Goal: Communication & Community: Answer question/provide support

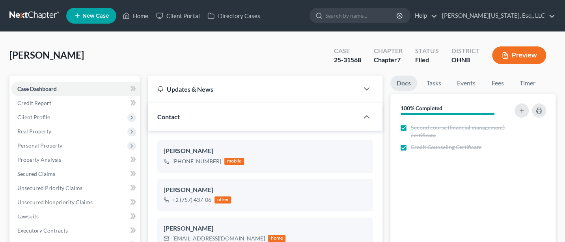
scroll to position [177, 0]
click at [364, 14] on input "search" at bounding box center [361, 15] width 72 height 15
type input "[PERSON_NAME]"
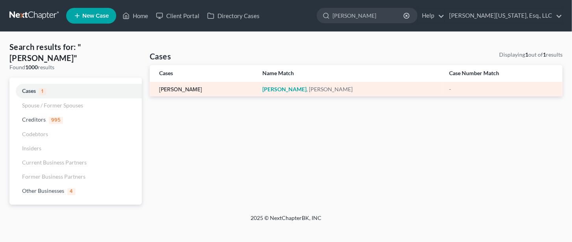
click at [192, 89] on link "[PERSON_NAME]" at bounding box center [180, 90] width 43 height 6
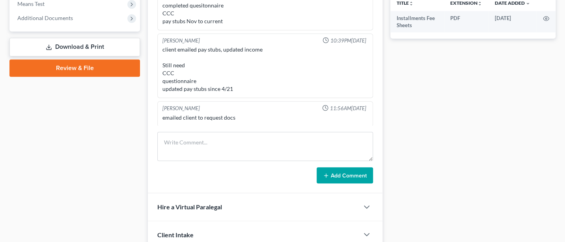
scroll to position [315, 0]
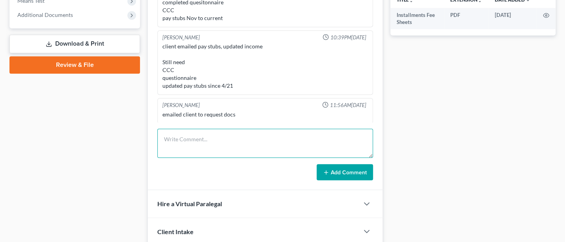
click at [201, 142] on textarea at bounding box center [265, 143] width 216 height 29
paste textarea "My paralegal emailed you for documents back in June. We still have not received…"
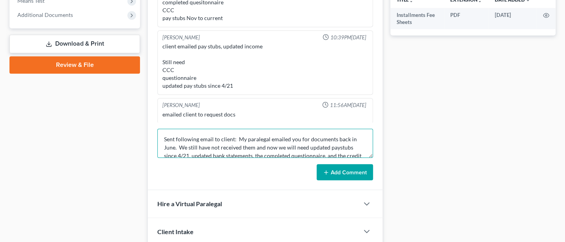
scroll to position [9, 0]
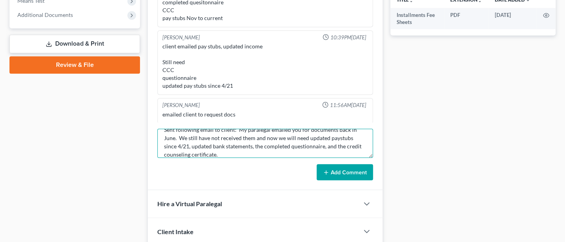
type textarea "Sent following email to client: My paralegal emailed you for documents back in …"
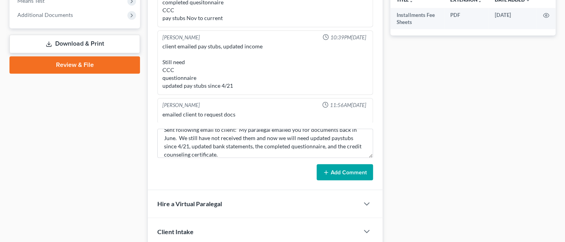
click at [354, 170] on button "Add Comment" at bounding box center [345, 172] width 56 height 17
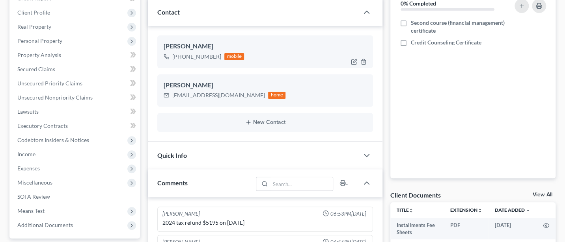
scroll to position [0, 0]
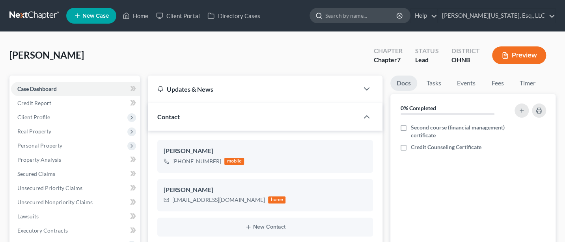
click at [397, 11] on input "search" at bounding box center [361, 15] width 72 height 15
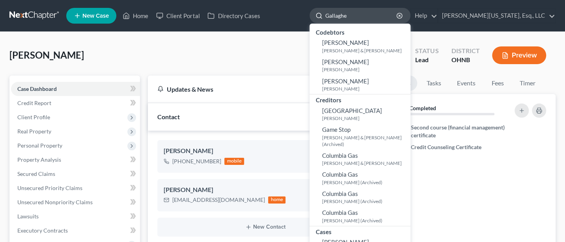
type input "[PERSON_NAME]"
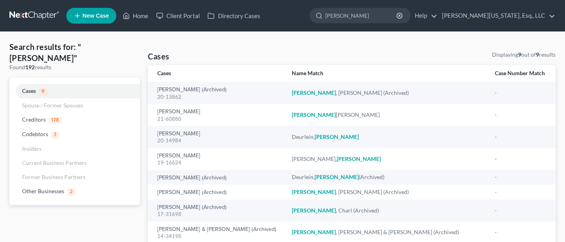
drag, startPoint x: 397, startPoint y: 14, endPoint x: 321, endPoint y: 14, distance: 75.7
click at [321, 14] on ul "New Case Home Client Portal Directory Cases [PERSON_NAME] - No Result - Credito…" at bounding box center [310, 16] width 489 height 21
type input "[PERSON_NAME]"
